Goal: Task Accomplishment & Management: Complete application form

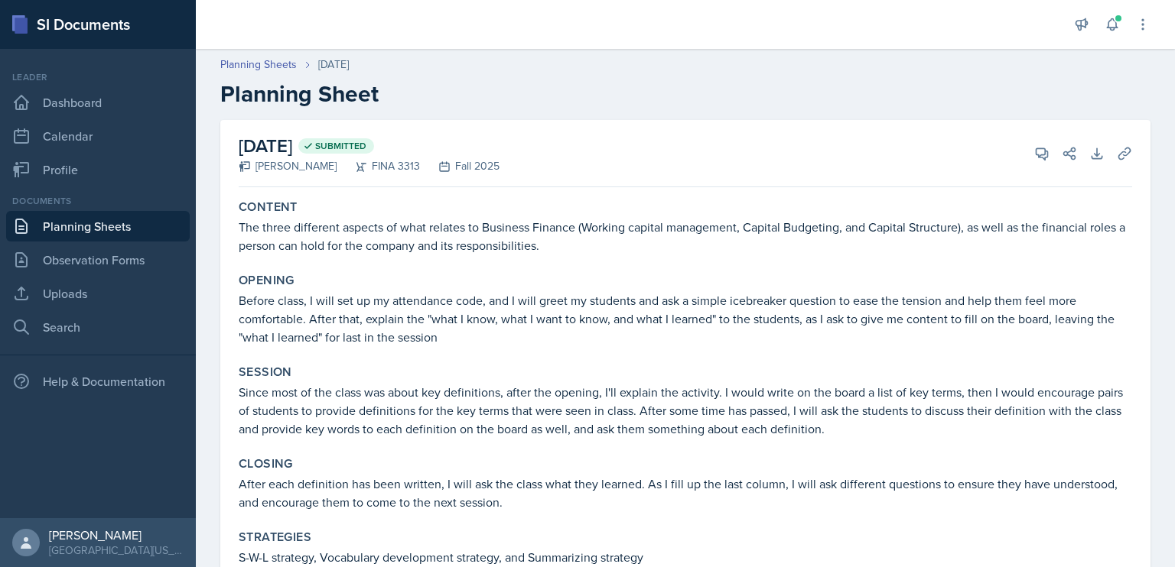
click at [122, 226] on link "Planning Sheets" at bounding box center [98, 226] width 184 height 31
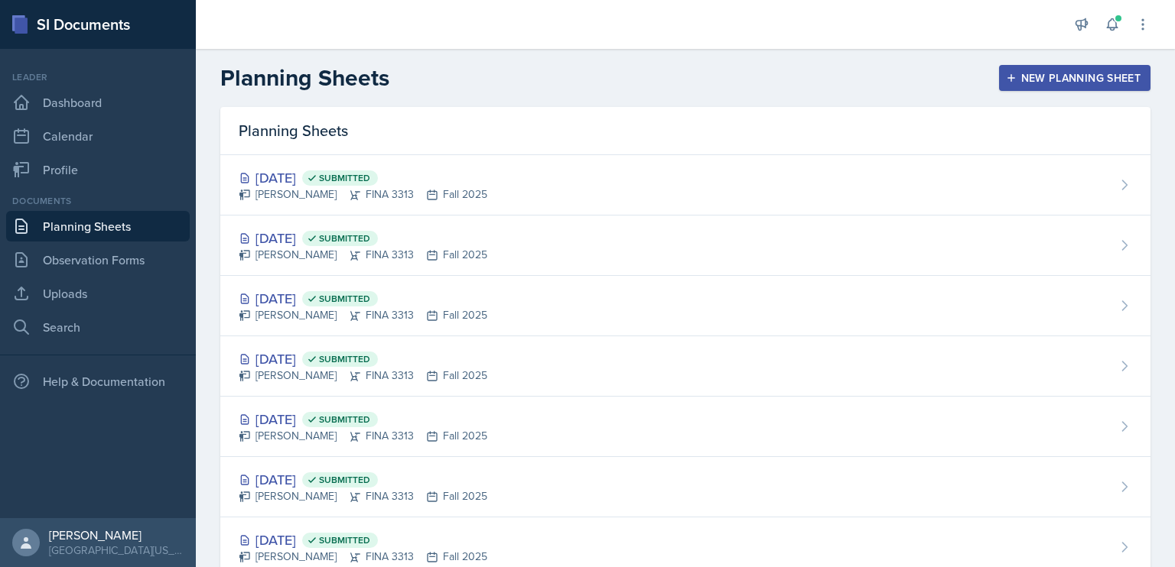
click at [1058, 82] on div "New Planning Sheet" at bounding box center [1075, 78] width 132 height 12
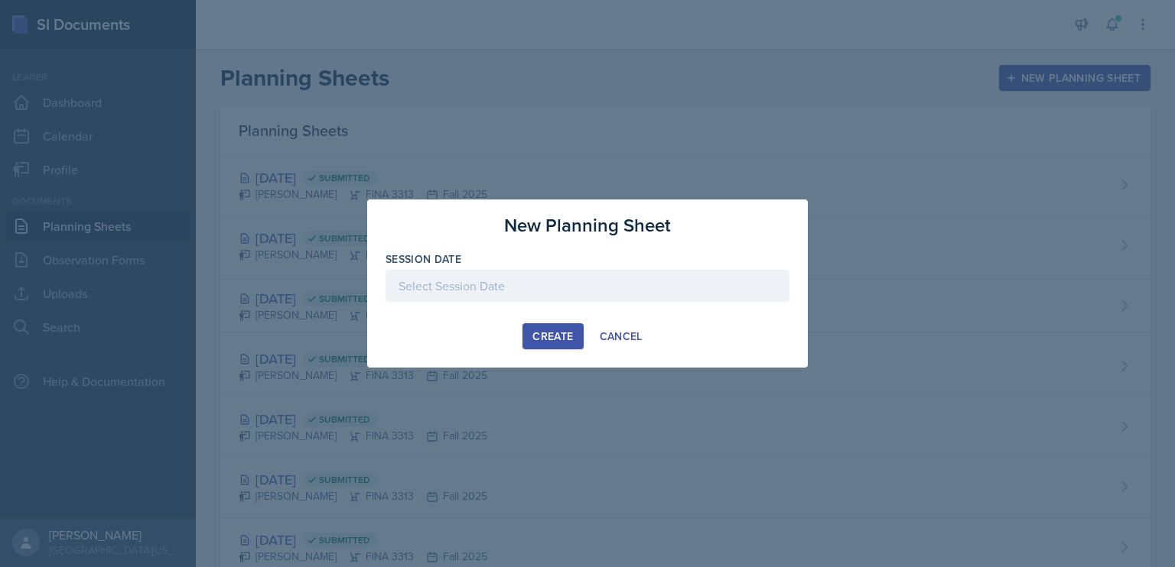
click at [535, 284] on div at bounding box center [587, 286] width 404 height 32
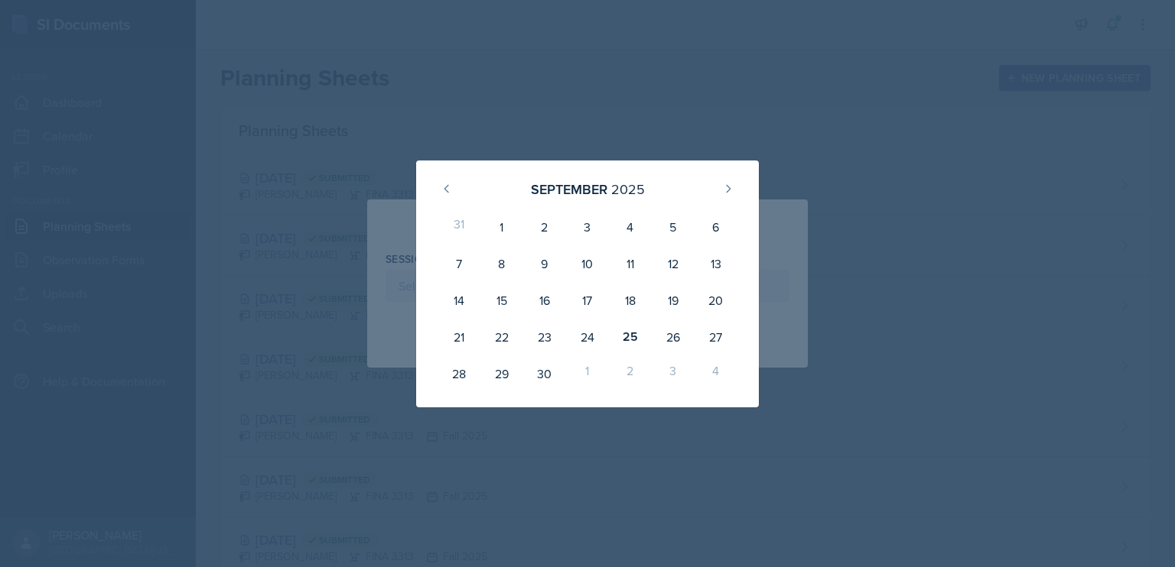
click at [666, 340] on div "26" at bounding box center [673, 337] width 43 height 37
type input "[DATE]"
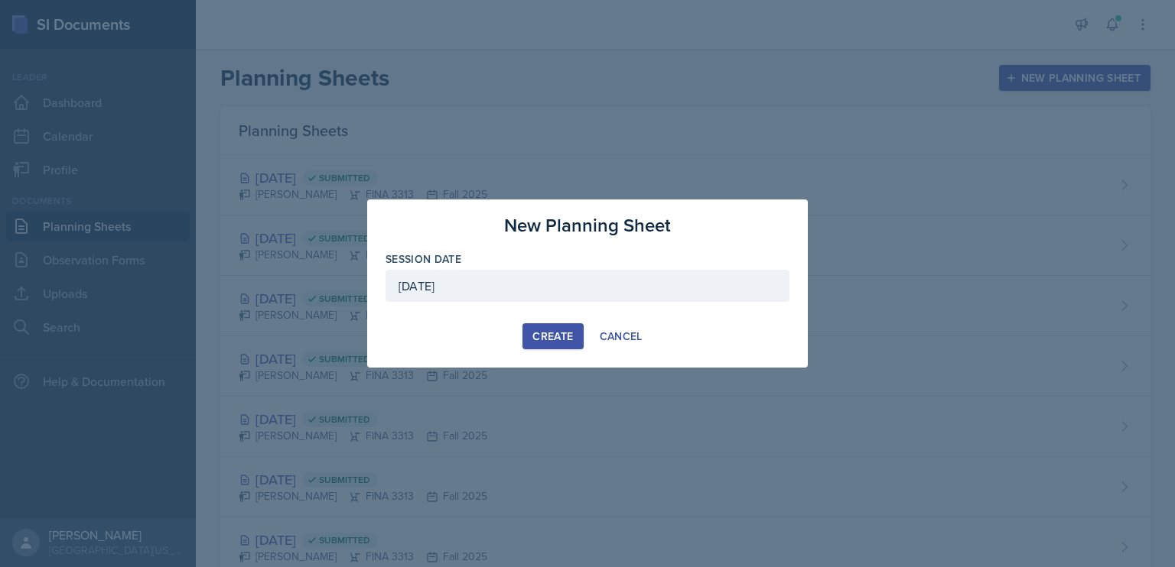
click at [559, 338] on div "Create" at bounding box center [552, 336] width 41 height 12
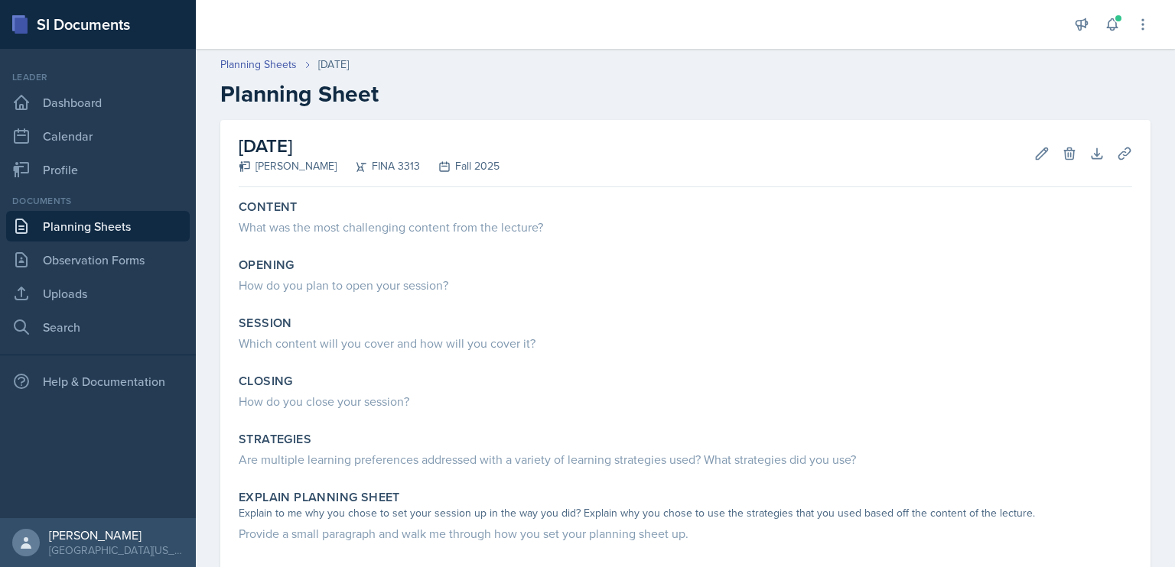
click at [460, 227] on div "What was the most challenging content from the lecture?" at bounding box center [685, 227] width 893 height 18
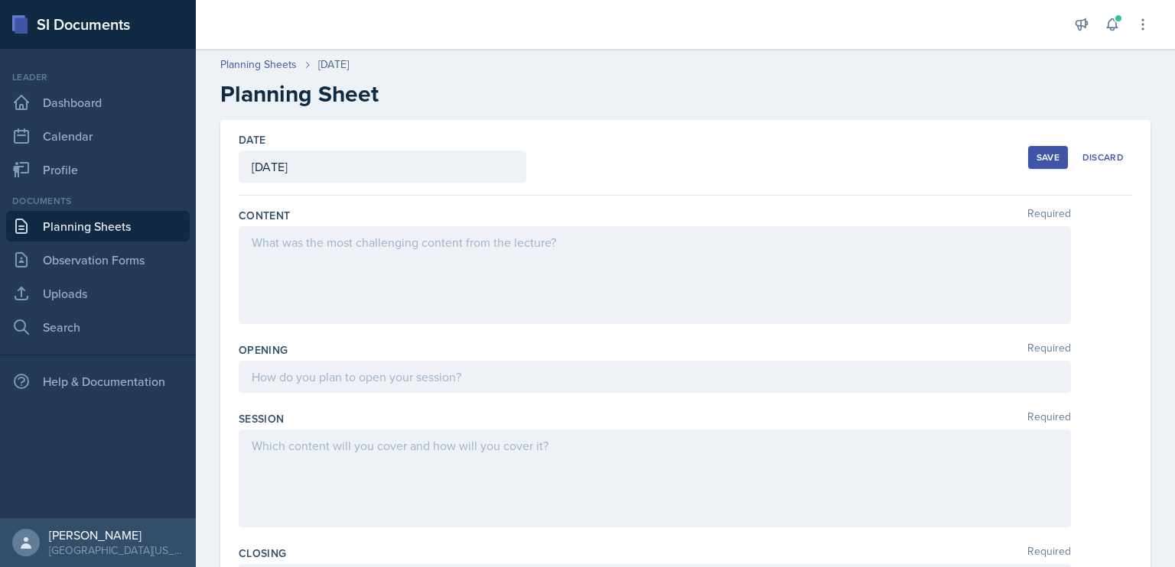
click at [464, 244] on div at bounding box center [655, 275] width 832 height 98
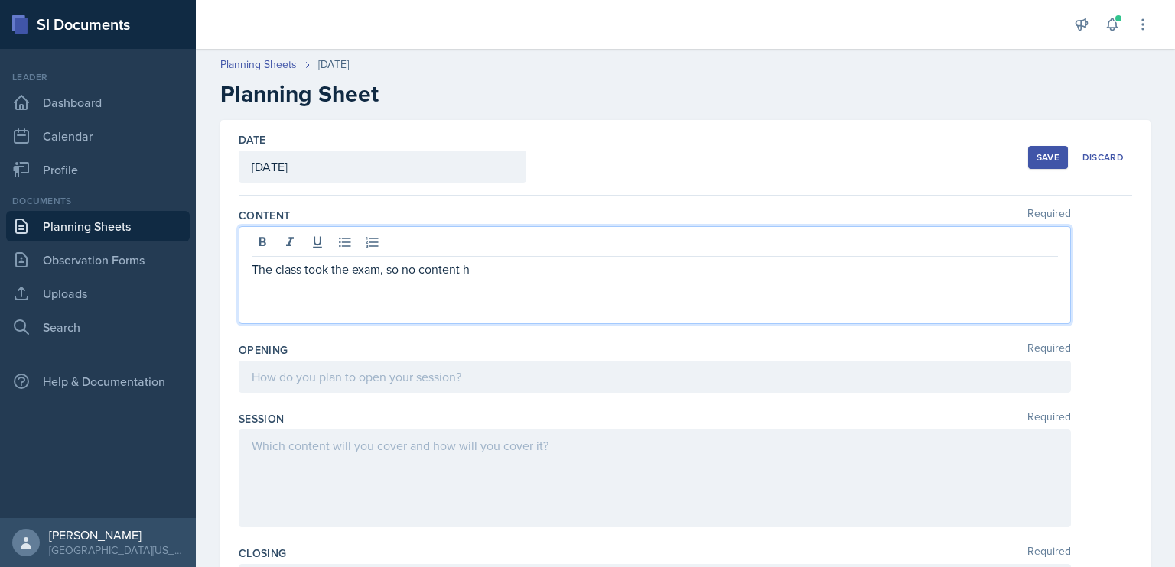
click at [422, 272] on p "The class took the exam, so no content h" at bounding box center [655, 269] width 806 height 18
click at [519, 271] on p "The class took the exam, so no new content h" at bounding box center [655, 269] width 806 height 18
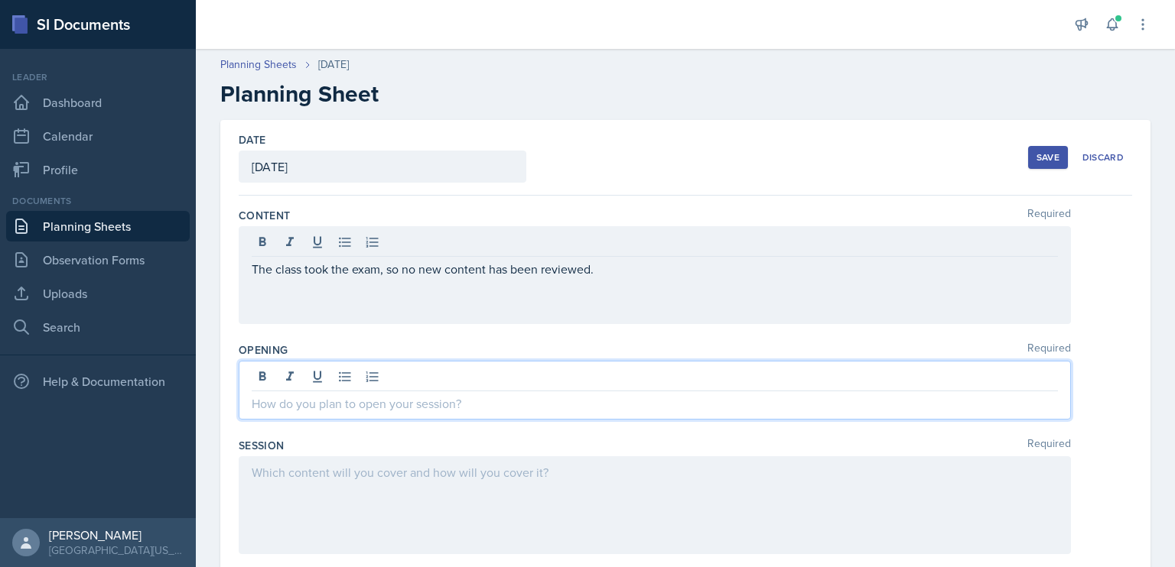
click at [505, 381] on div at bounding box center [655, 390] width 832 height 59
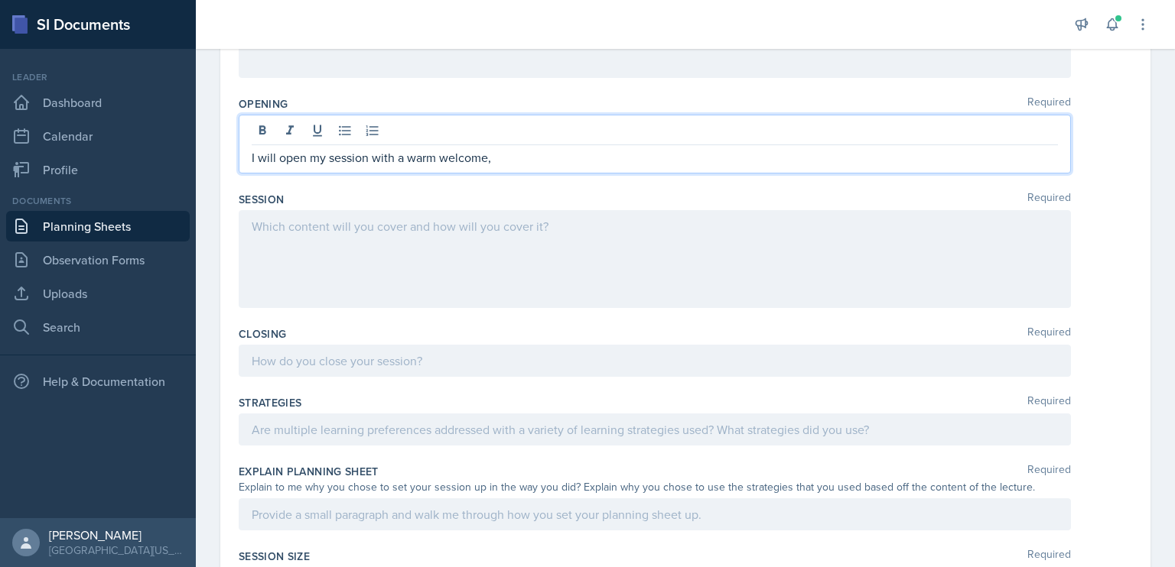
scroll to position [265, 0]
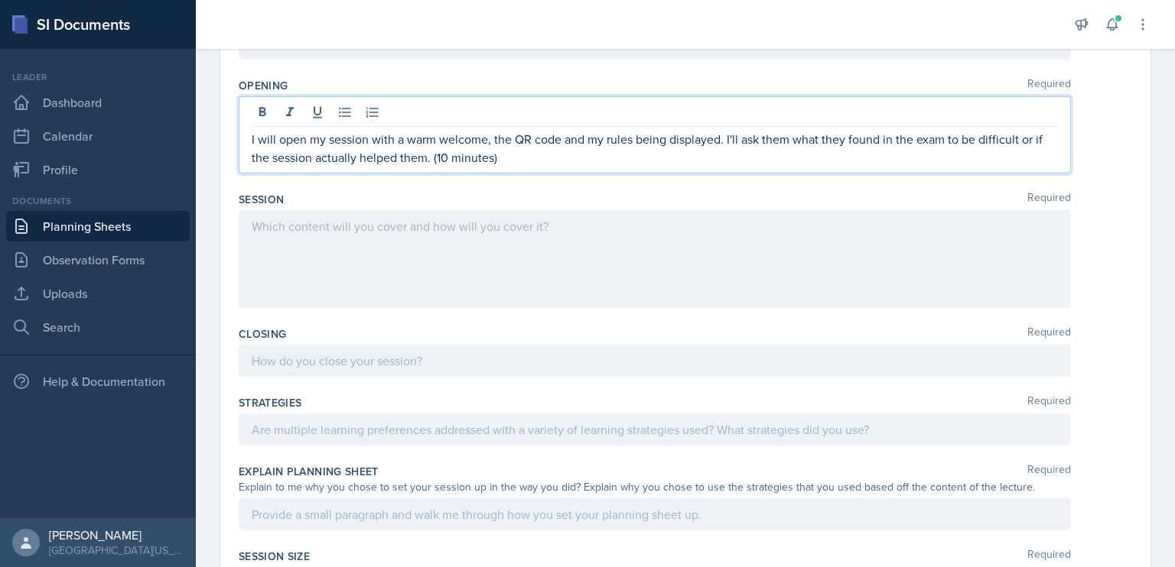
click at [528, 241] on div at bounding box center [655, 259] width 832 height 98
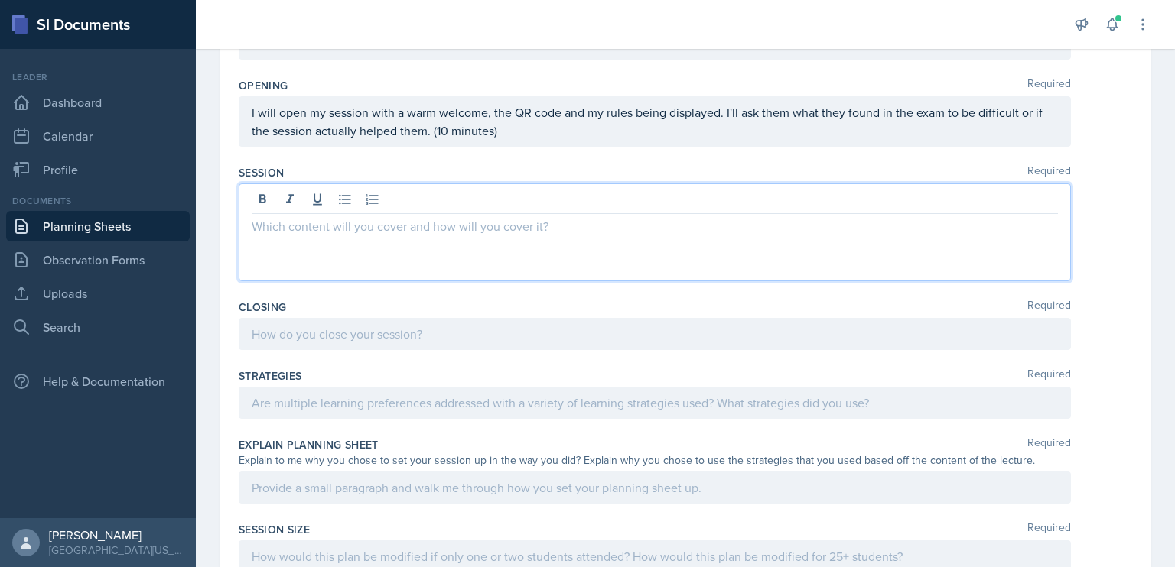
scroll to position [291, 0]
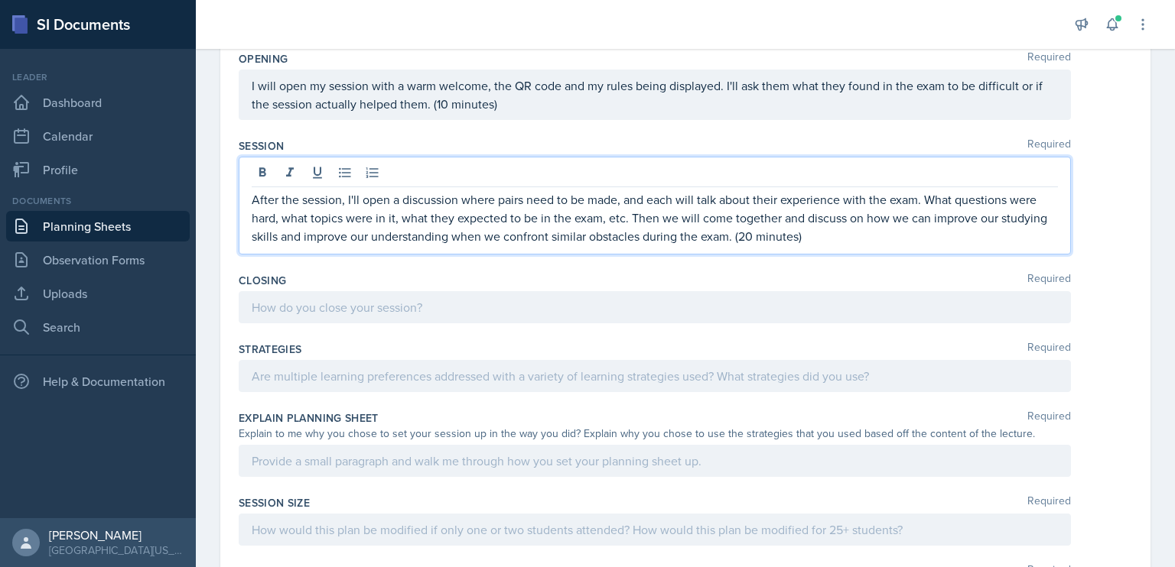
click at [447, 102] on p "I will open my session with a warm welcome, the QR code and my rules being disp…" at bounding box center [655, 94] width 806 height 37
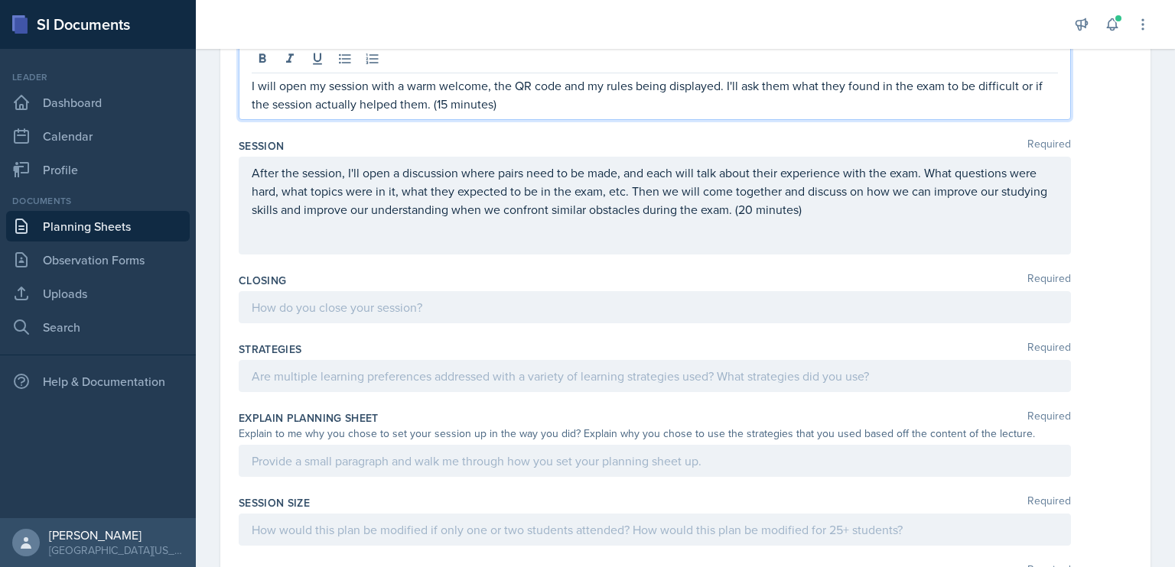
click at [403, 297] on div at bounding box center [655, 307] width 832 height 32
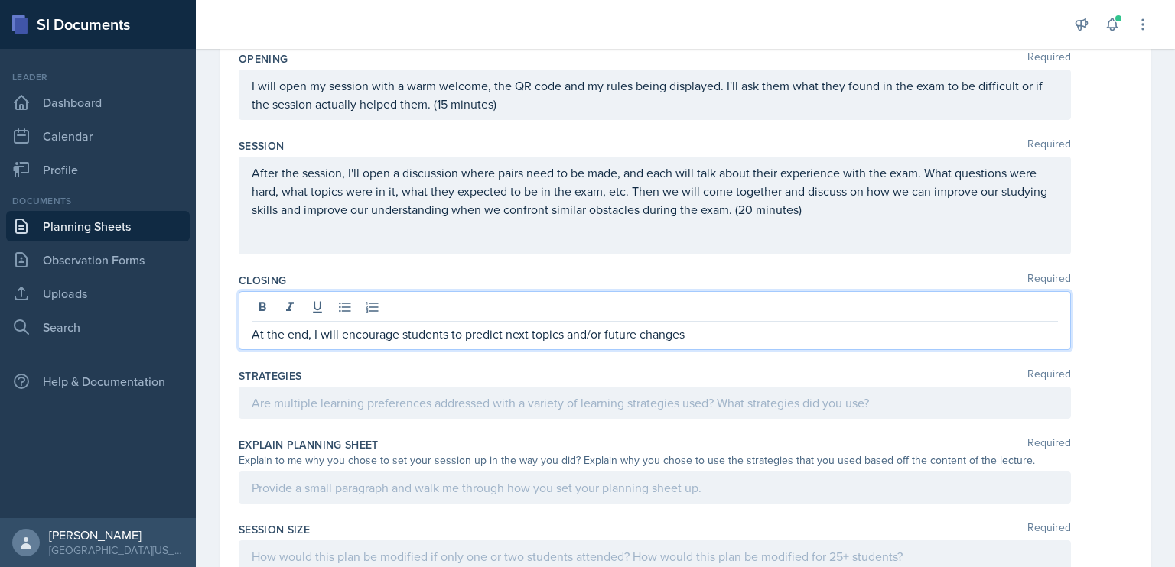
click at [590, 335] on p "At the end, I will encourage students to predict next topics and/or future chan…" at bounding box center [655, 334] width 806 height 18
click at [770, 332] on p "At the end, I will encourage students to predict next topics and suggest future…" at bounding box center [655, 334] width 806 height 18
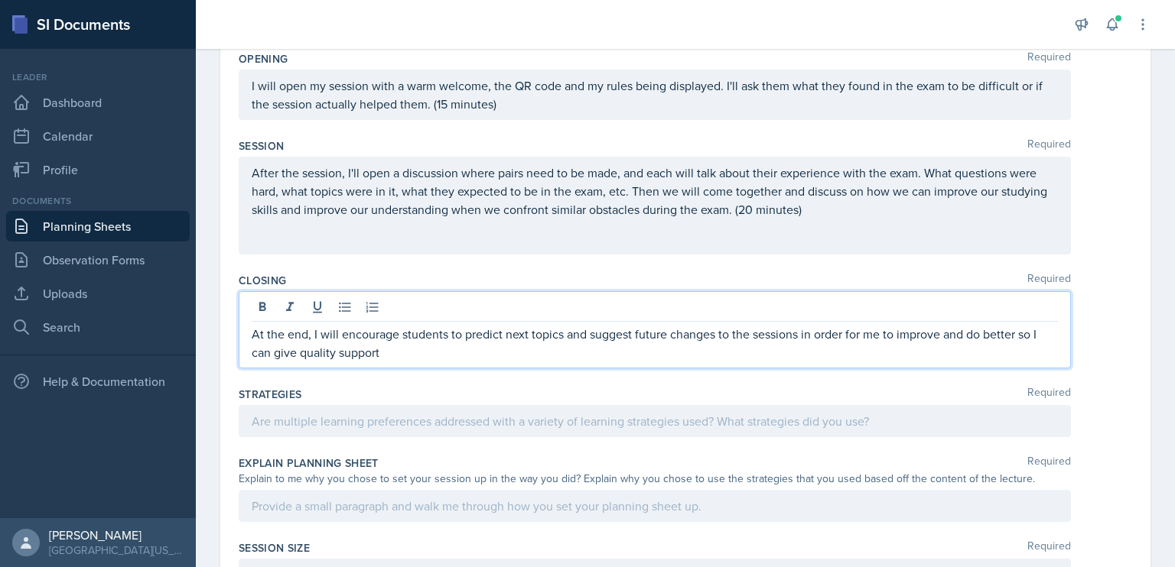
scroll to position [505, 0]
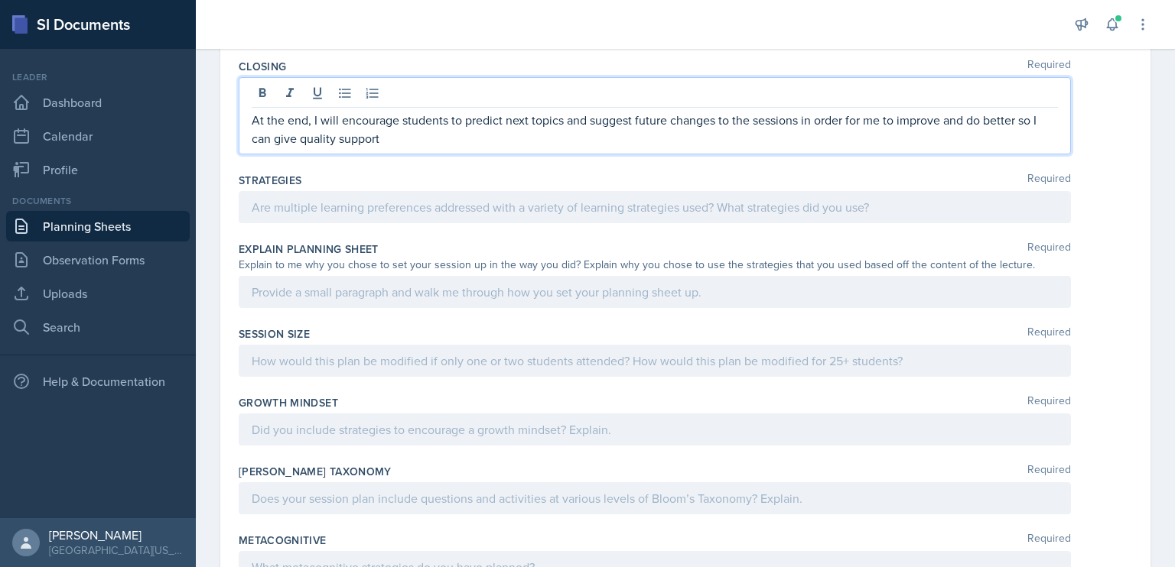
click at [558, 212] on p at bounding box center [655, 207] width 806 height 18
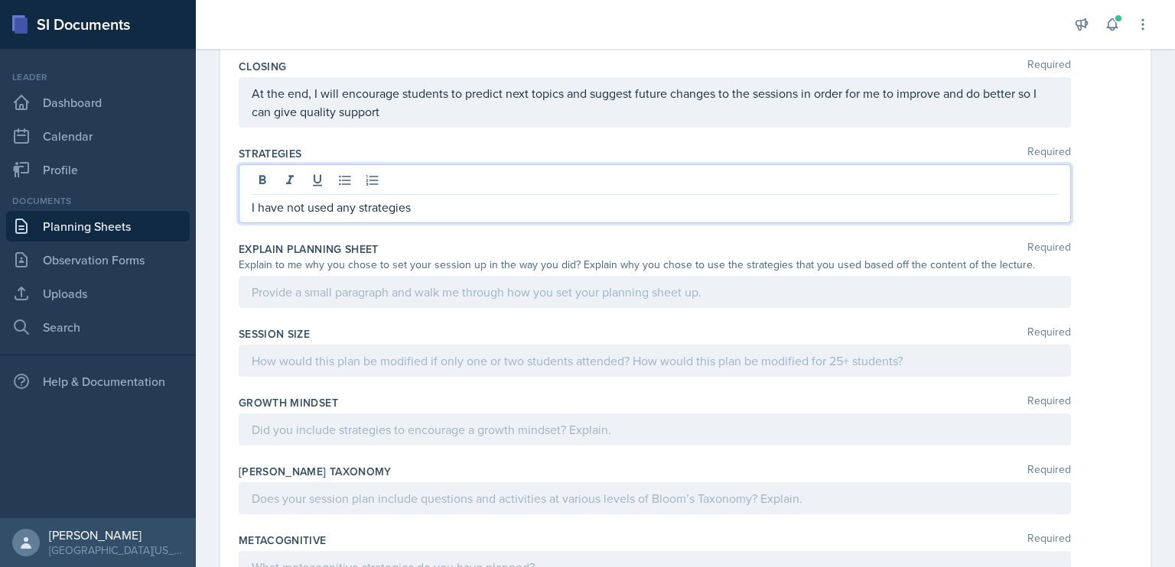
click at [543, 279] on div at bounding box center [655, 292] width 832 height 32
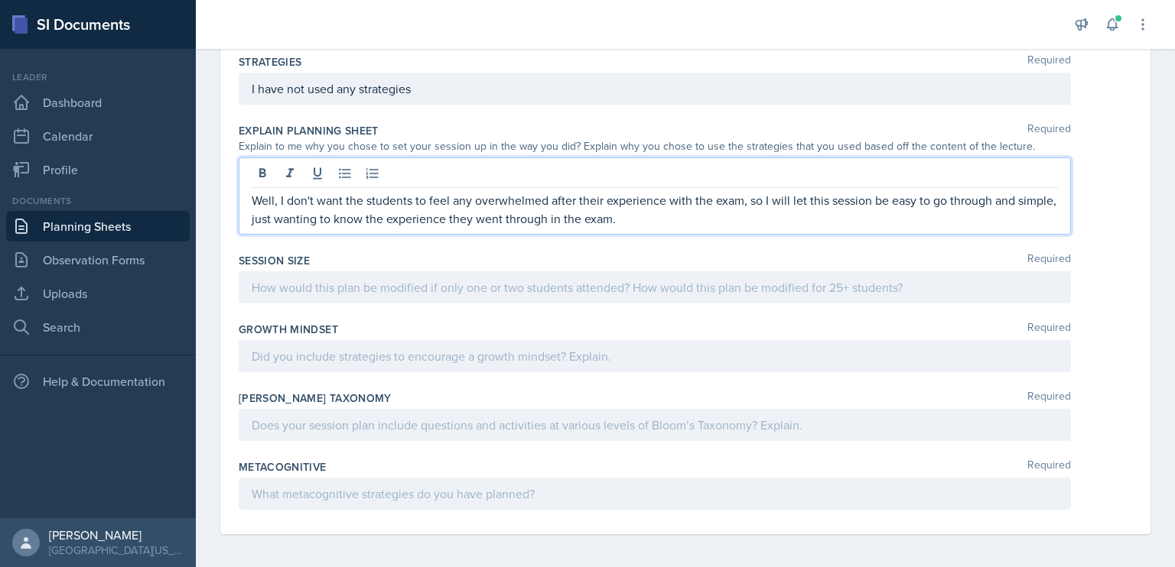
click at [527, 285] on p at bounding box center [655, 287] width 806 height 18
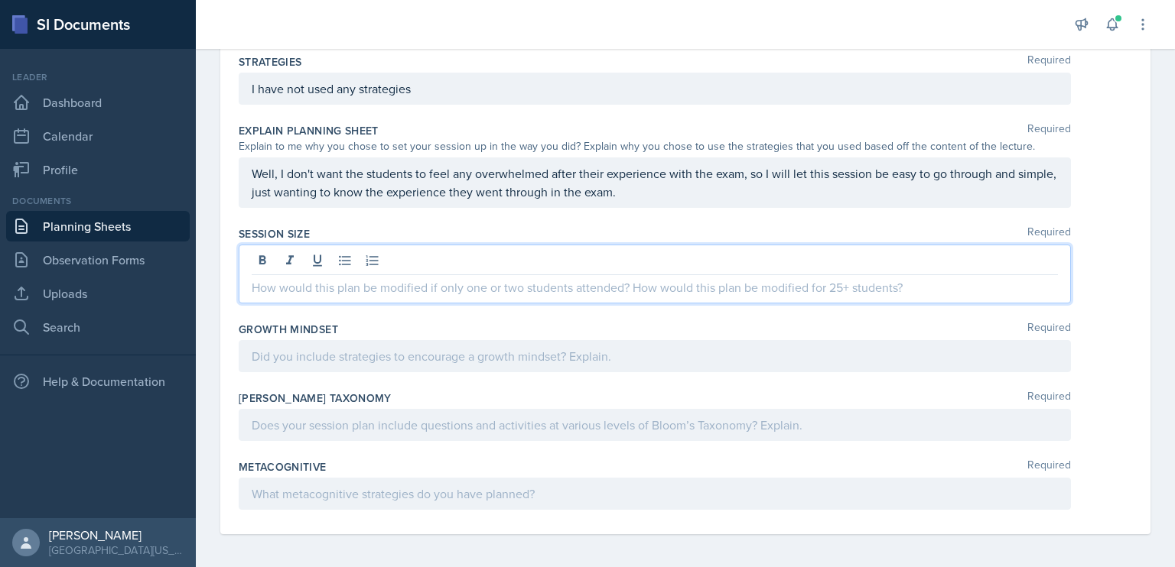
scroll to position [597, 0]
click at [523, 345] on div at bounding box center [655, 356] width 832 height 32
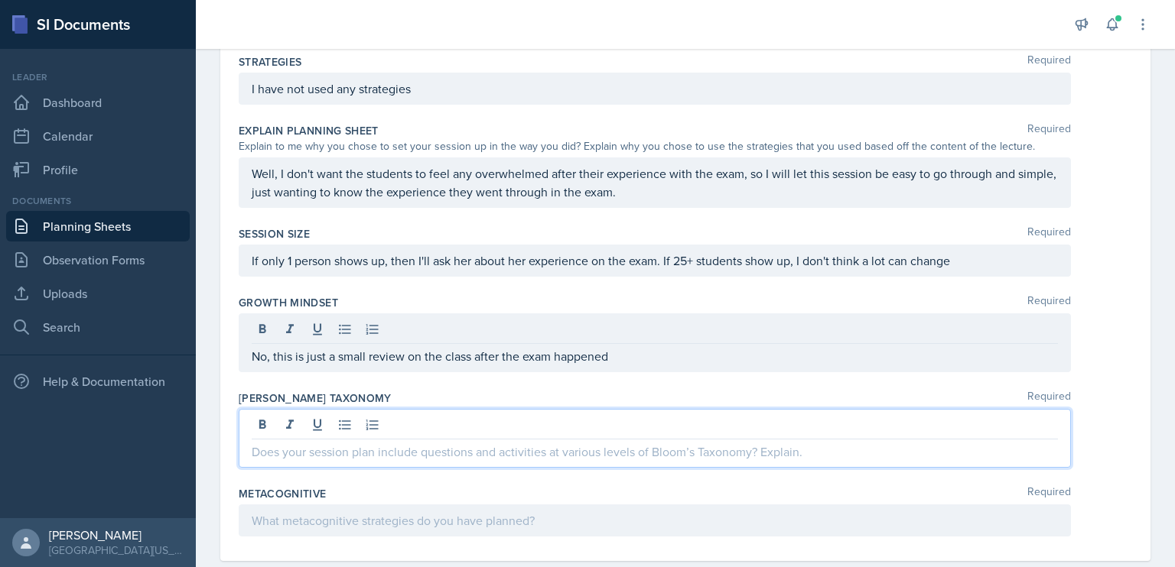
scroll to position [624, 0]
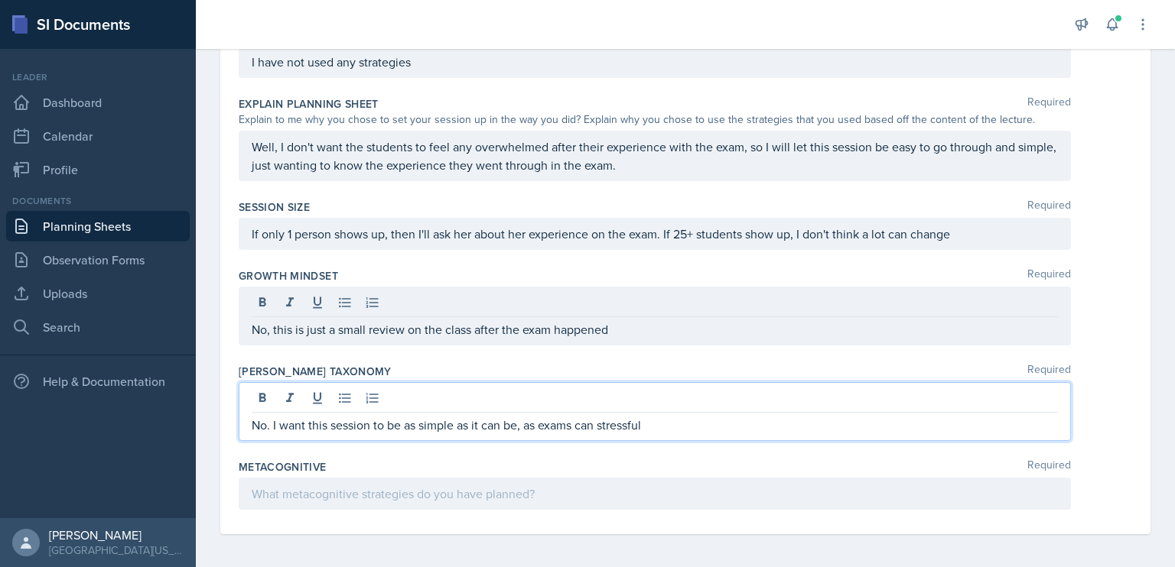
click at [508, 493] on div at bounding box center [655, 494] width 832 height 32
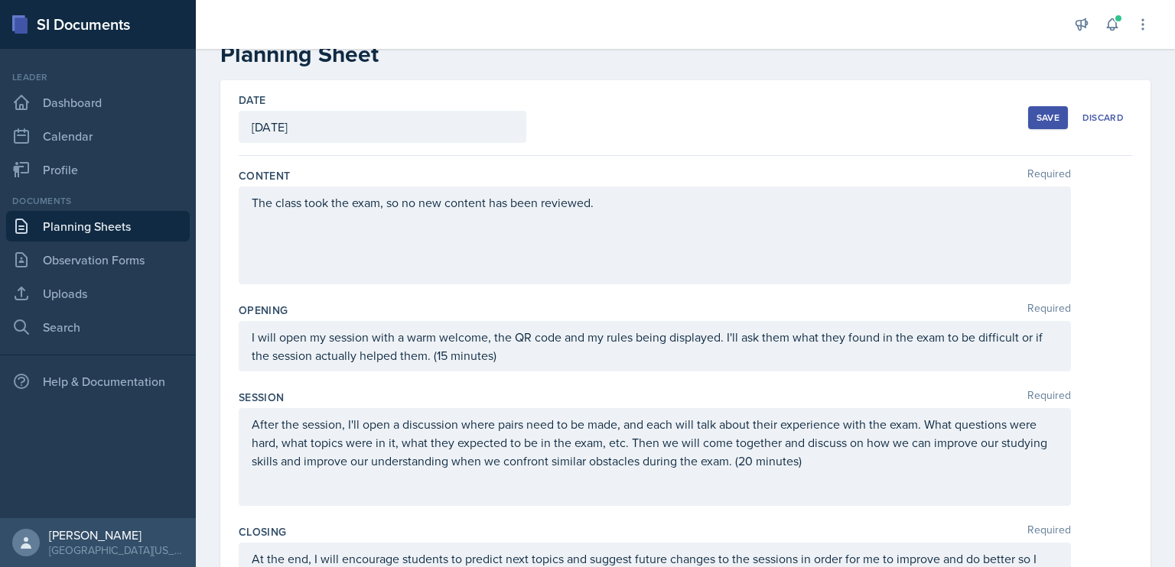
scroll to position [0, 0]
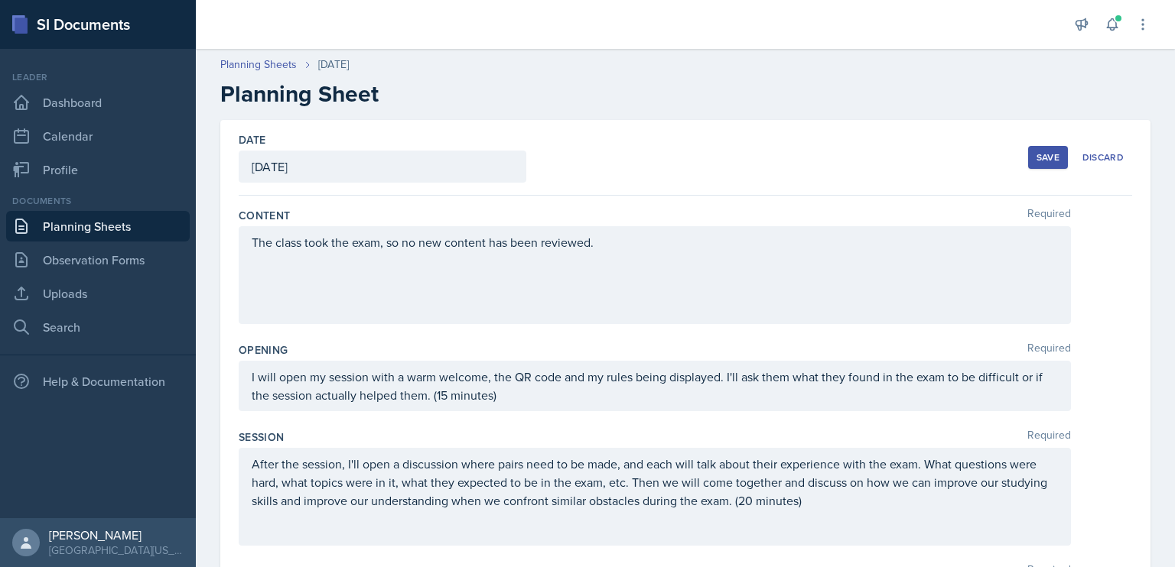
click at [1046, 155] on div "Save" at bounding box center [1047, 157] width 23 height 12
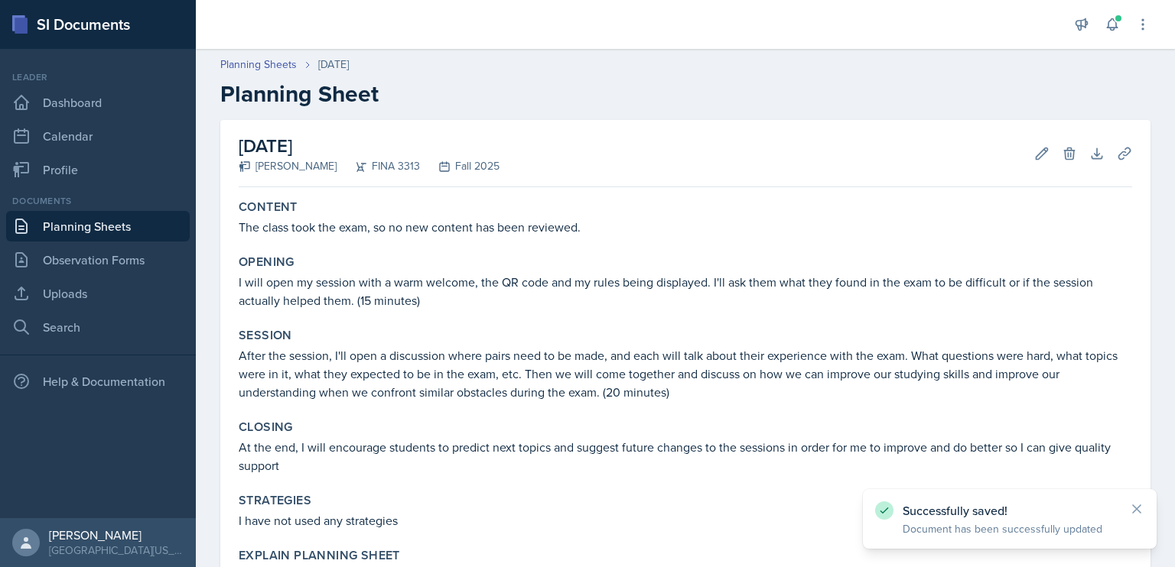
scroll to position [376, 0]
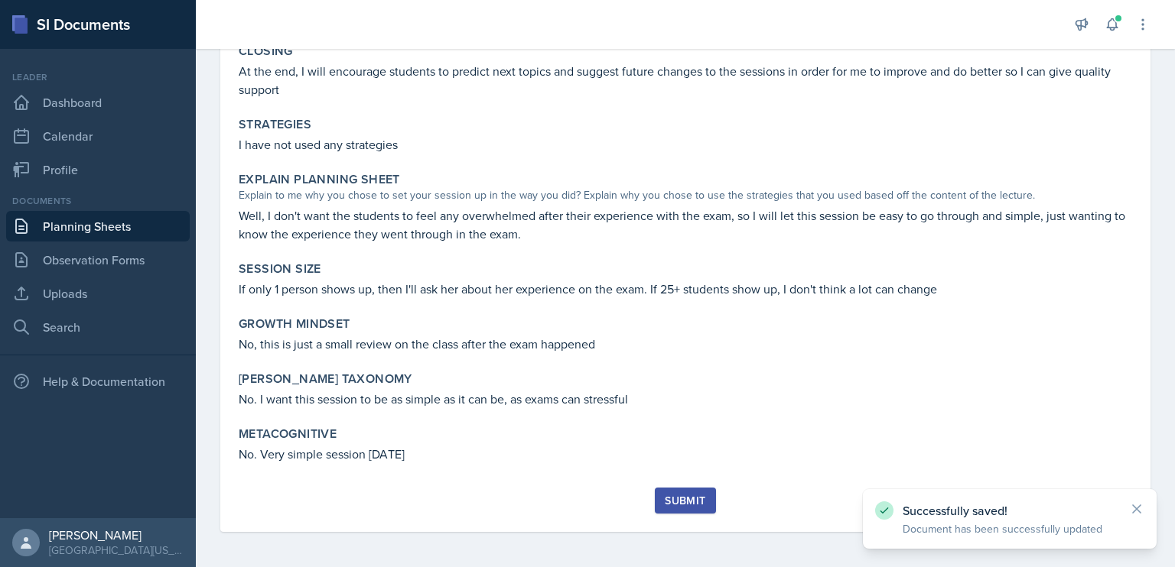
click at [682, 497] on div "Submit" at bounding box center [685, 501] width 41 height 12
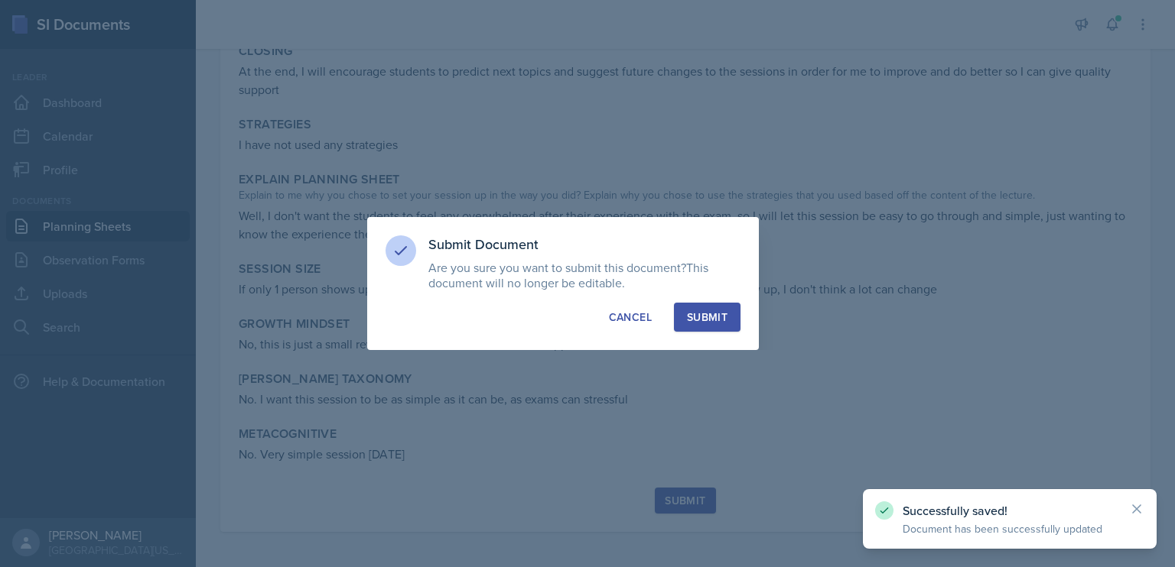
click at [719, 317] on div "Submit" at bounding box center [707, 317] width 41 height 15
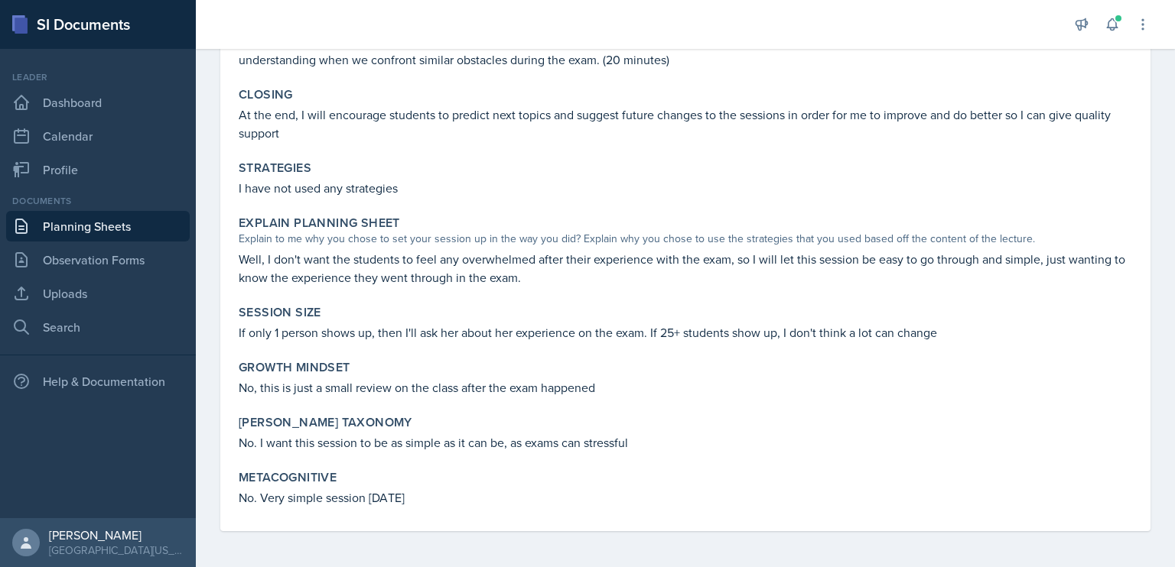
scroll to position [0, 0]
